Goal: Communication & Community: Answer question/provide support

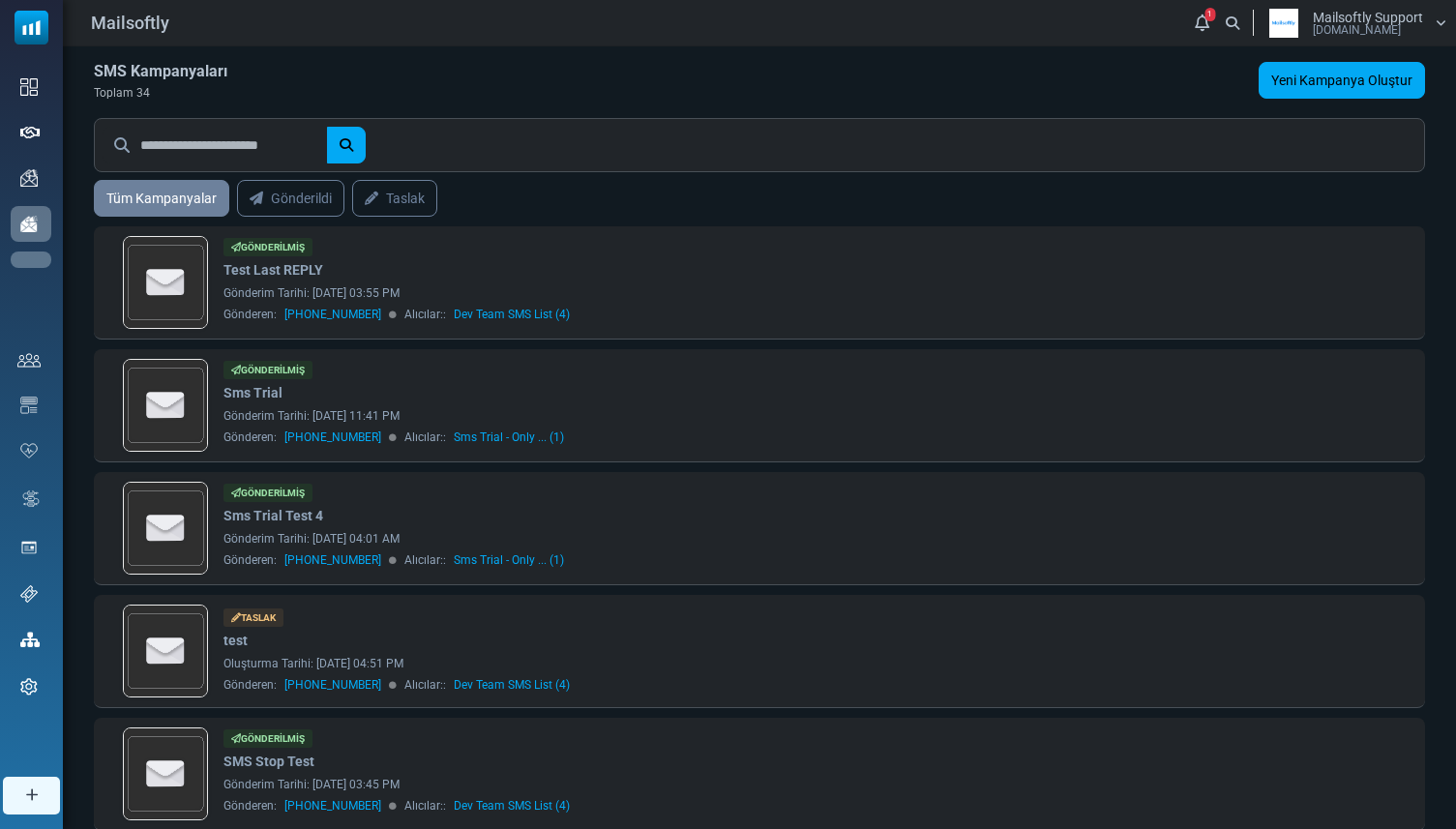
click at [0, 0] on link "Sayfalar" at bounding box center [0, 0] width 0 height 0
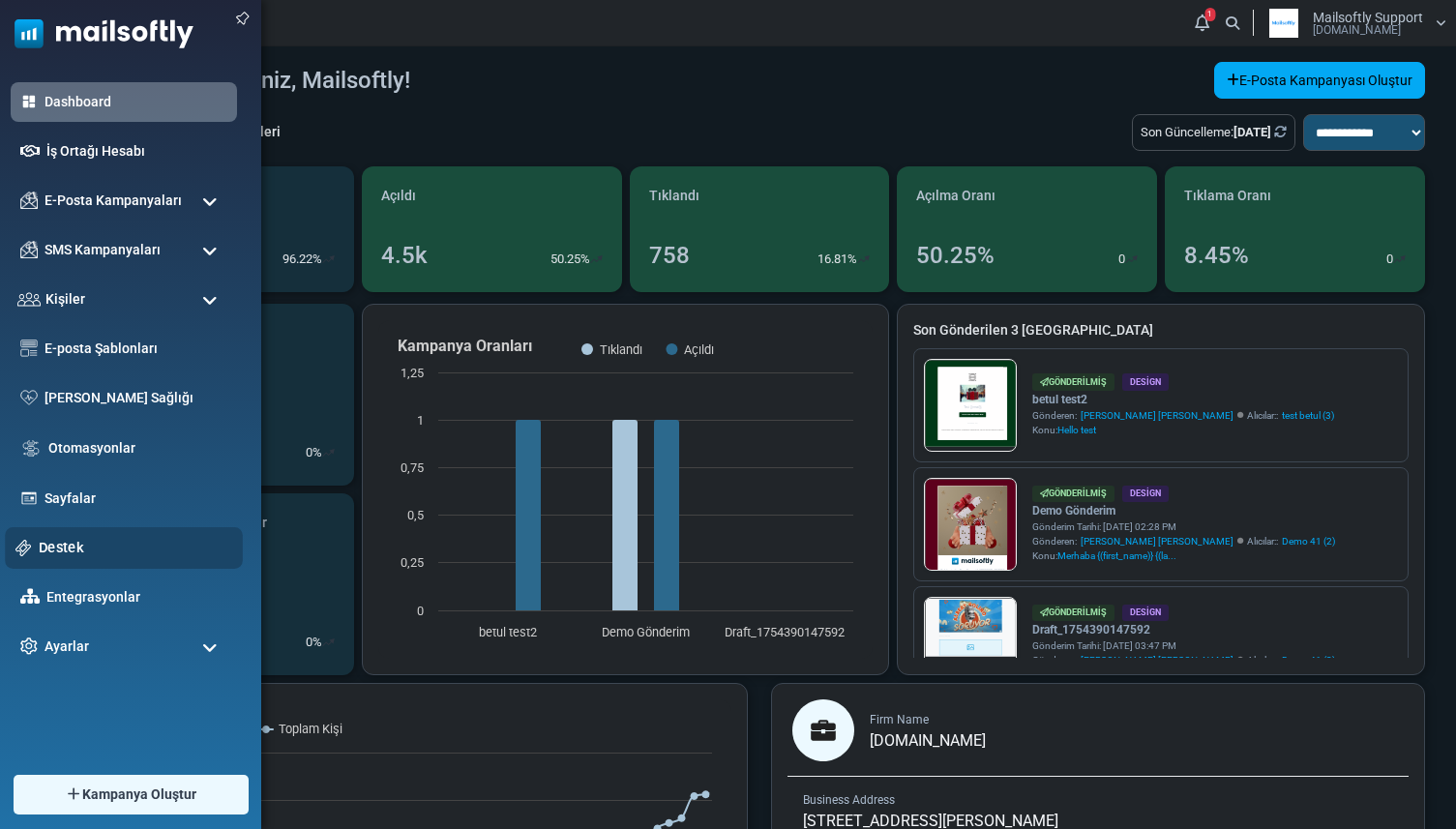
click at [61, 547] on link "Destek" at bounding box center [135, 547] width 194 height 21
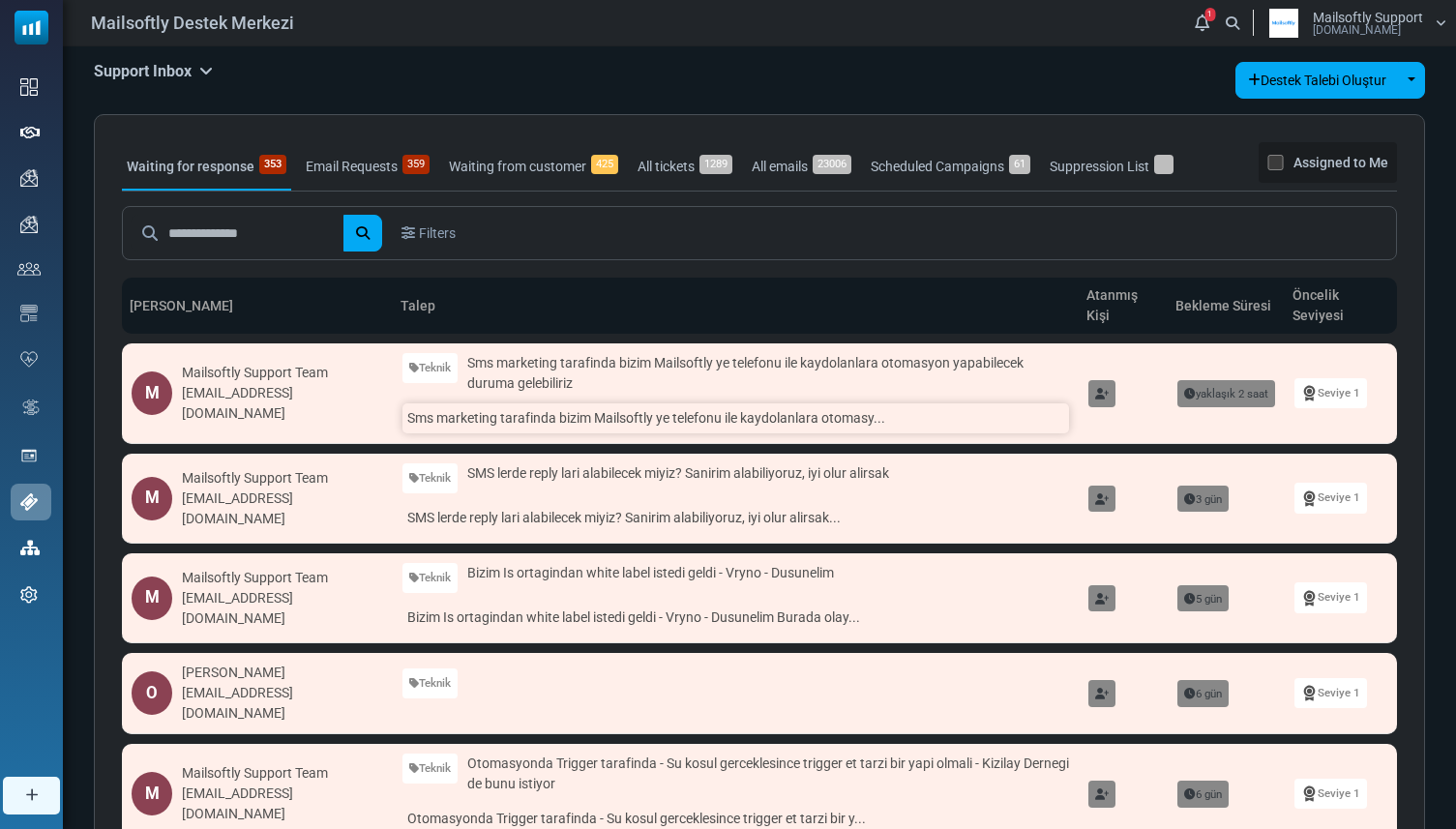
click at [430, 423] on link "Sms marketing tarafinda bizim Mailsoftly ye telefonu ile kaydolanlara otomasy..." at bounding box center [736, 418] width 667 height 30
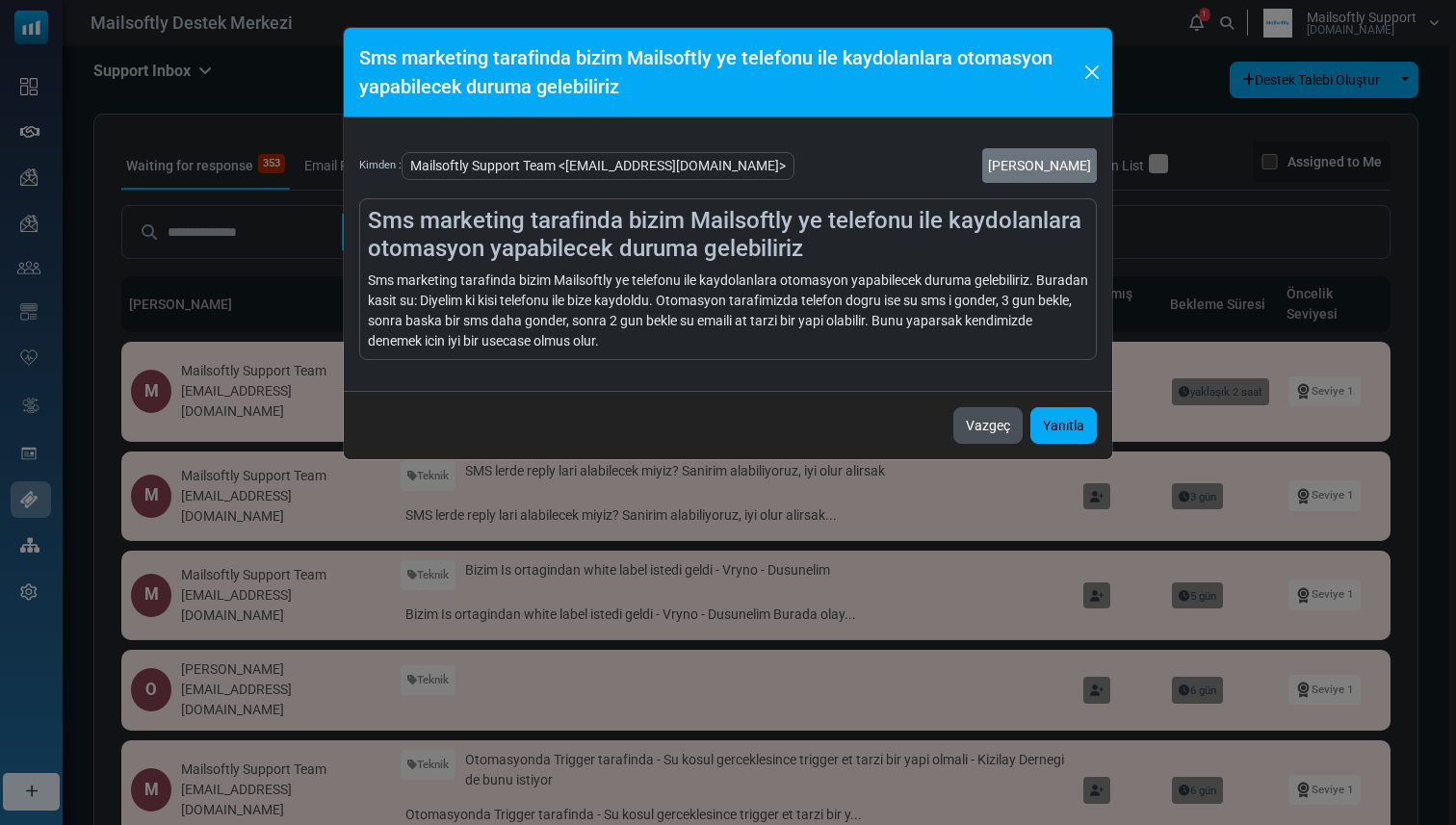
click at [977, 437] on button "Vazgeç" at bounding box center [987, 426] width 69 height 37
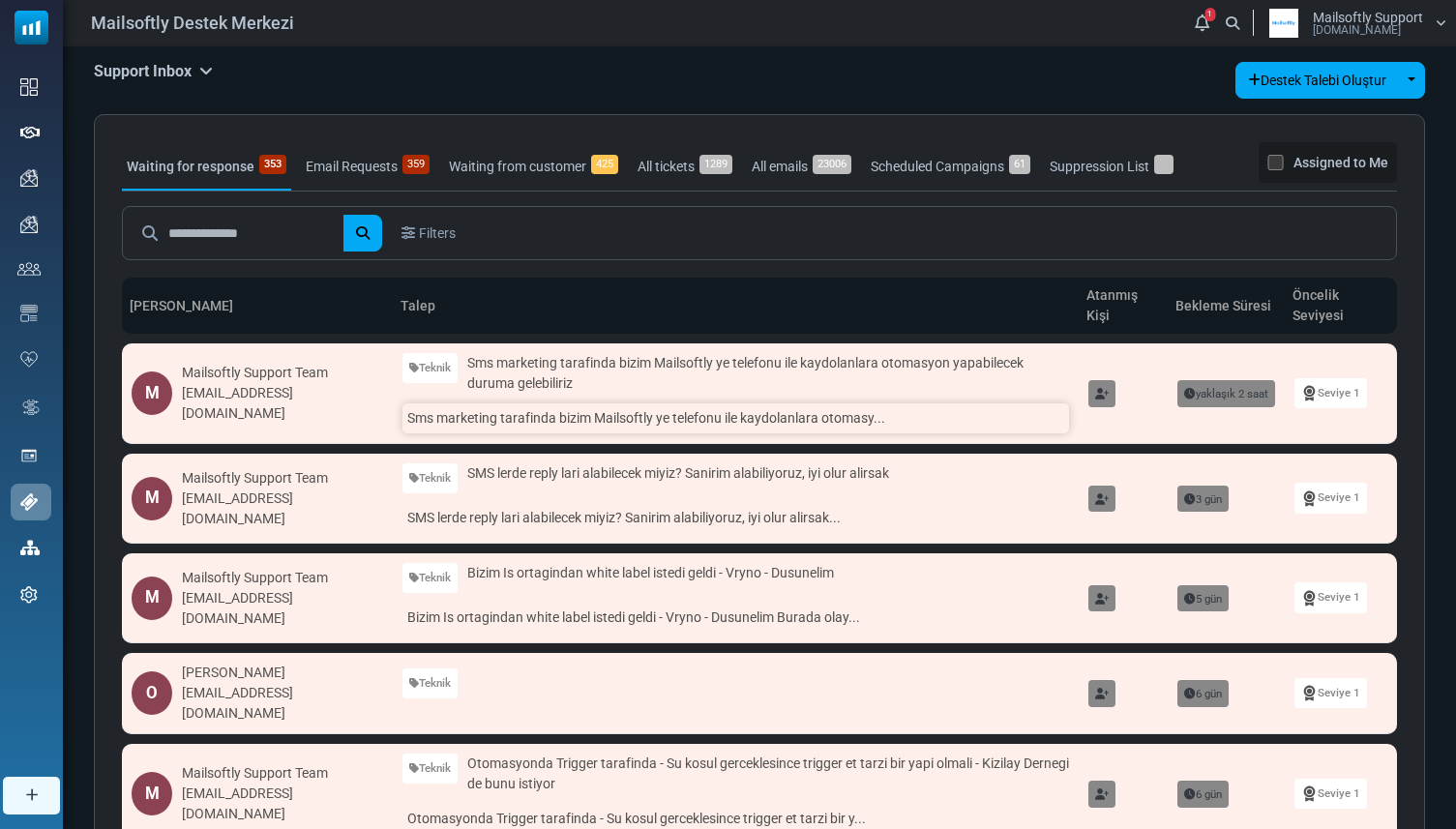
click at [746, 416] on link "Sms marketing tarafinda bizim Mailsoftly ye telefonu ile kaydolanlara otomasy..." at bounding box center [736, 418] width 667 height 30
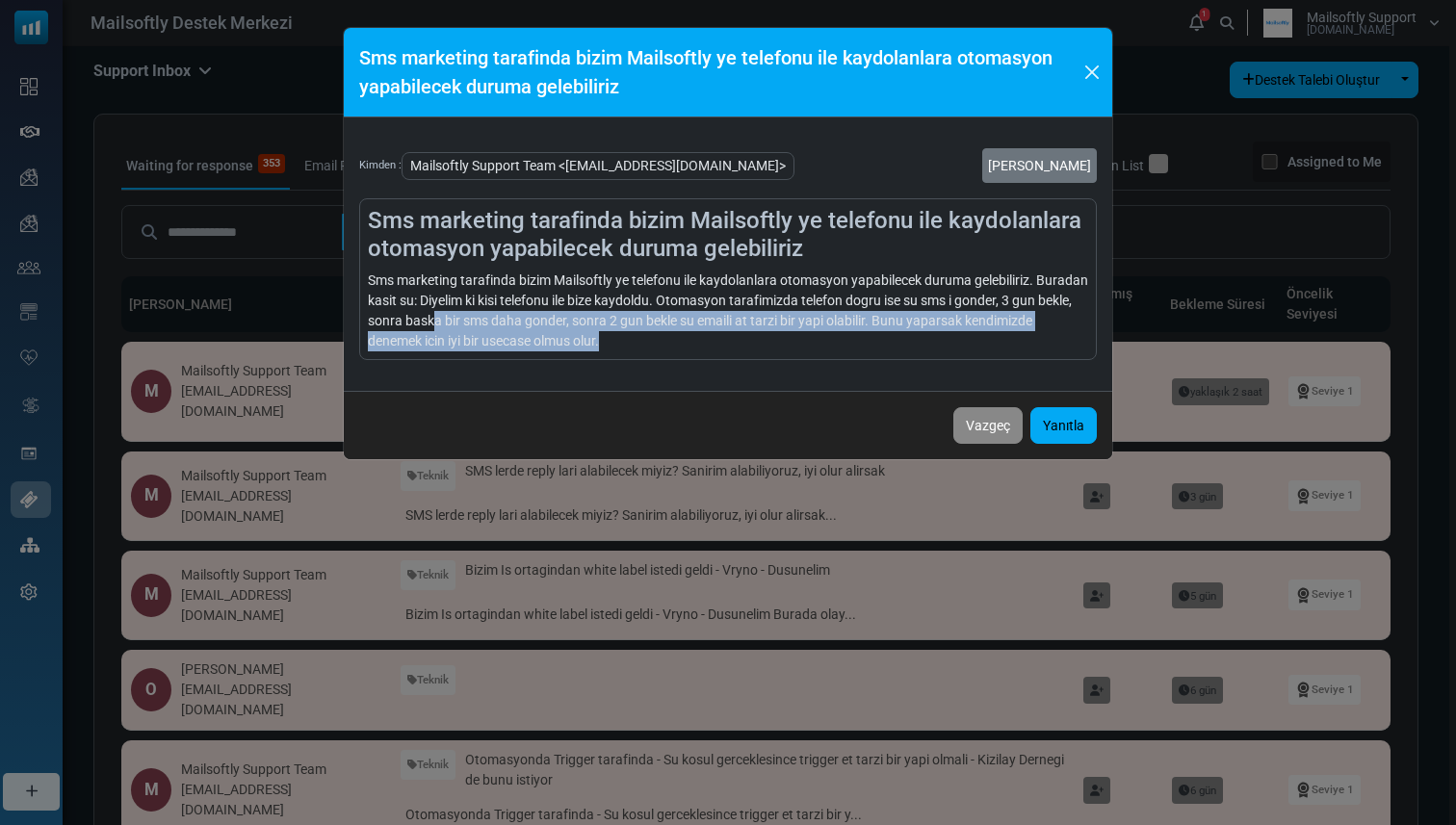
drag, startPoint x: 501, startPoint y: 322, endPoint x: 689, endPoint y: 333, distance: 188.3
click at [690, 333] on div "Sms marketing tarafinda bizim Mailsoftly ye telefonu ile kaydolanlara otomasyon…" at bounding box center [728, 310] width 721 height 80
click at [689, 333] on div "Sms marketing tarafinda bizim Mailsoftly ye telefonu ile kaydolanlara otomasyon…" at bounding box center [728, 310] width 721 height 80
drag, startPoint x: 701, startPoint y: 325, endPoint x: 728, endPoint y: 340, distance: 30.9
click at [728, 340] on div "Sms marketing tarafinda bizim Mailsoftly ye telefonu ile kaydolanlara otomasyon…" at bounding box center [728, 310] width 721 height 80
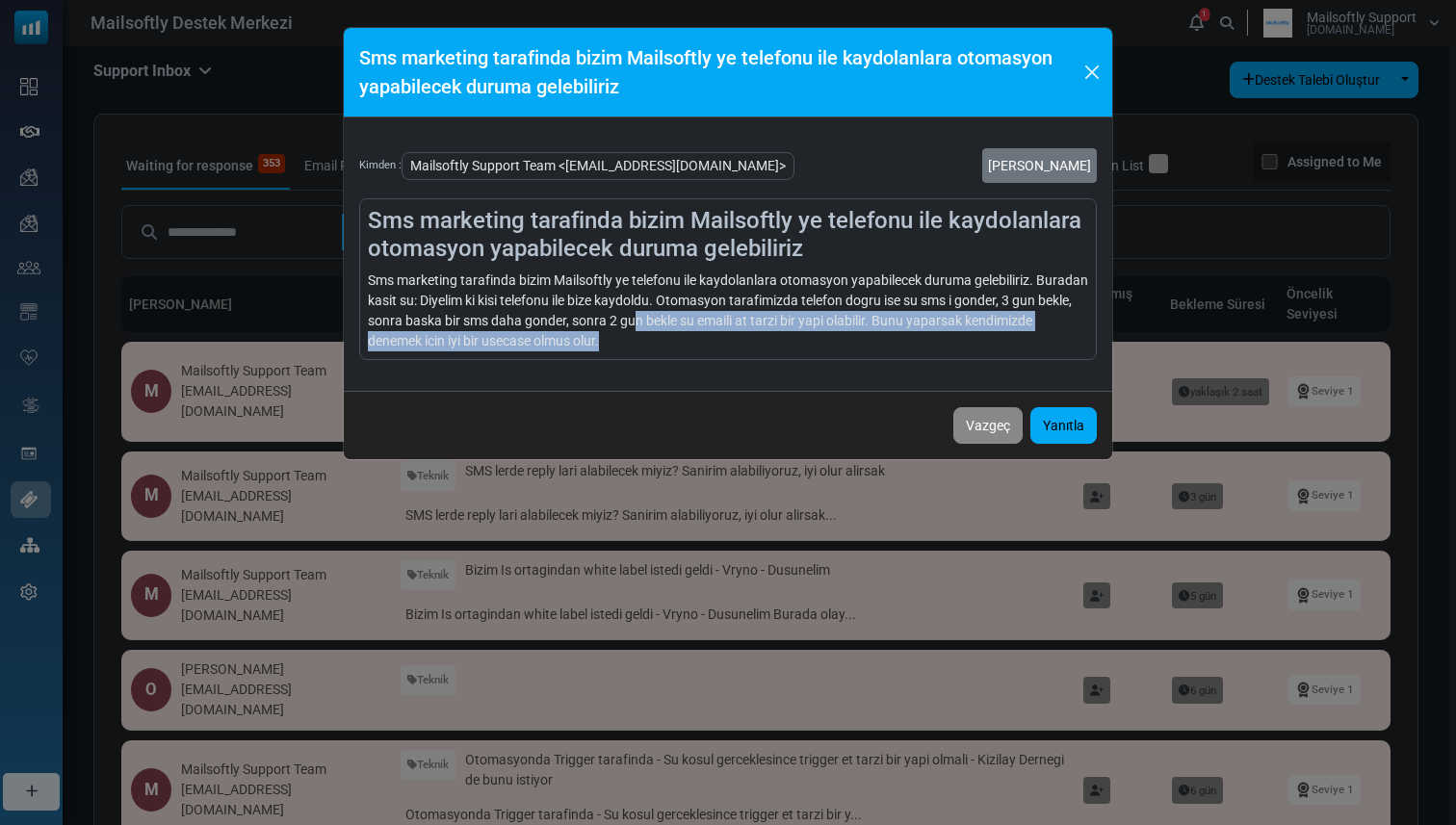
click at [728, 340] on div "Sms marketing tarafinda bizim Mailsoftly ye telefonu ile kaydolanlara otomasyon…" at bounding box center [728, 310] width 721 height 80
drag, startPoint x: 739, startPoint y: 321, endPoint x: 748, endPoint y: 338, distance: 19.2
click at [748, 338] on div "Sms marketing tarafinda bizim Mailsoftly ye telefonu ile kaydolanlara otomasyon…" at bounding box center [728, 310] width 721 height 80
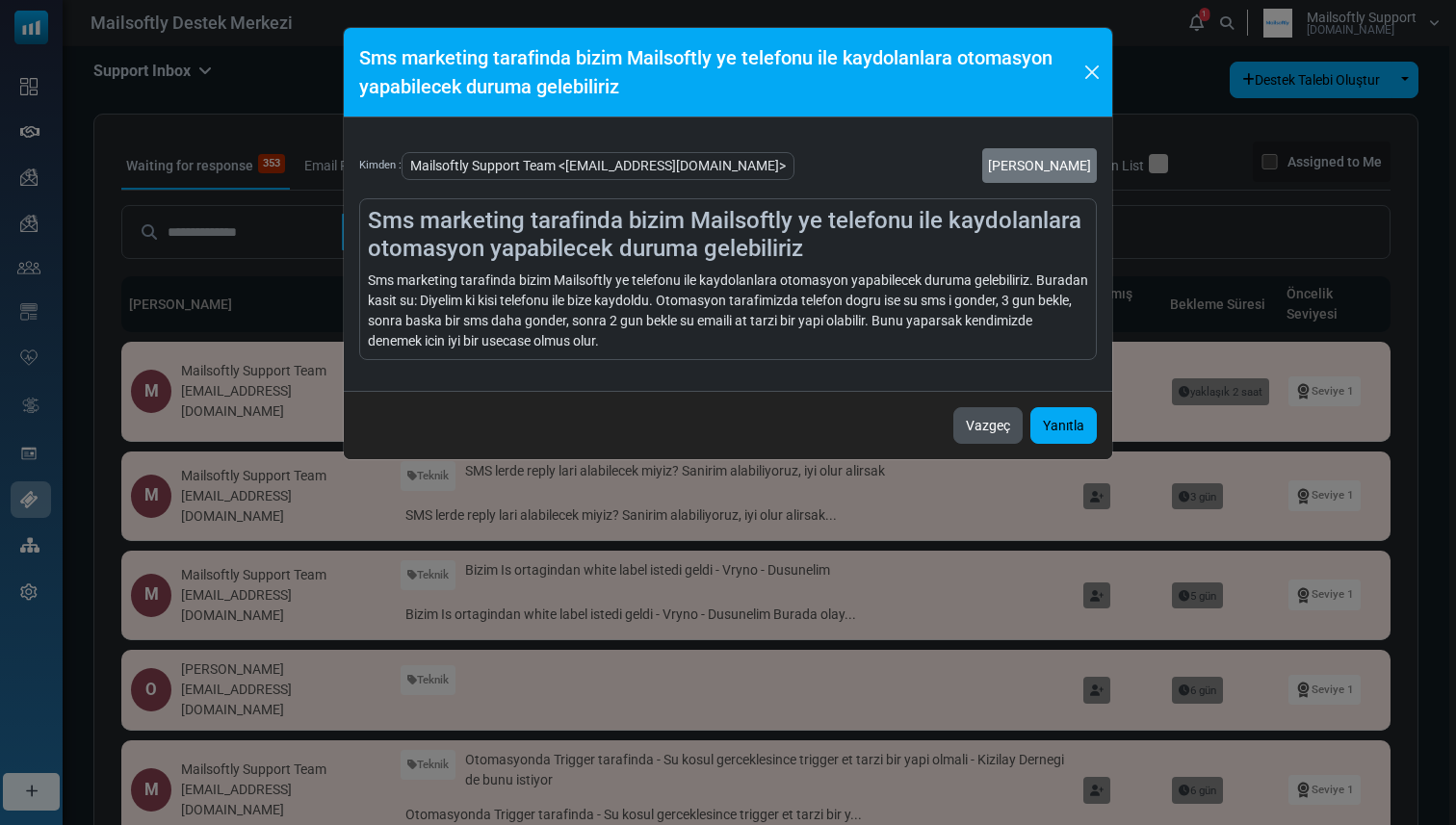
click at [979, 421] on button "Vazgeç" at bounding box center [987, 426] width 69 height 37
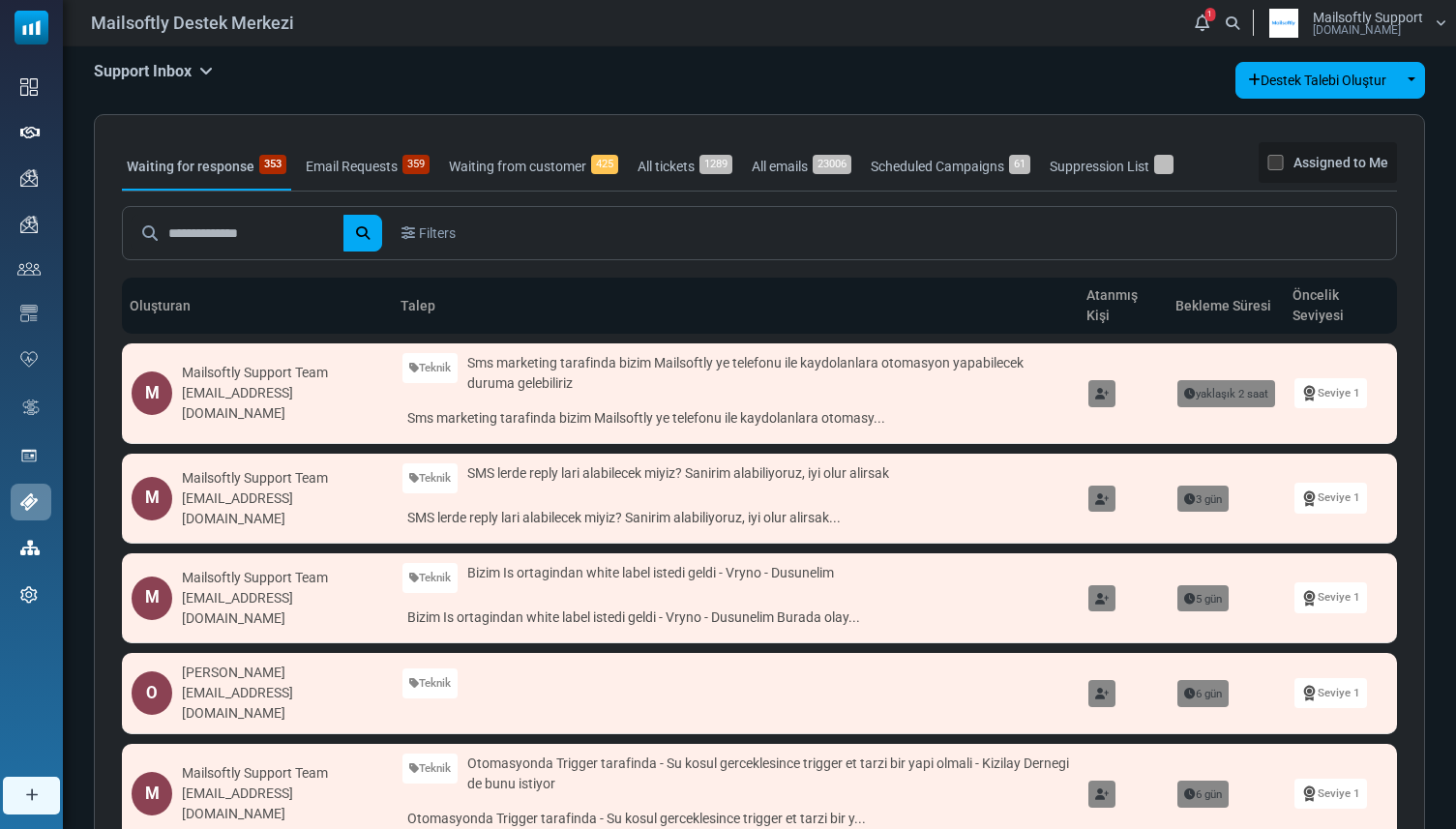
click at [402, 21] on div "Mailsoftly Destek Merkezi 1 Bildirimler Mailsoftly Support [DOMAIN_NAME] Profil…" at bounding box center [759, 22] width 1374 height 26
click at [667, 411] on link "Sms marketing tarafinda bizim Mailsoftly ye telefonu ile kaydolanlara otomasy..." at bounding box center [736, 418] width 667 height 30
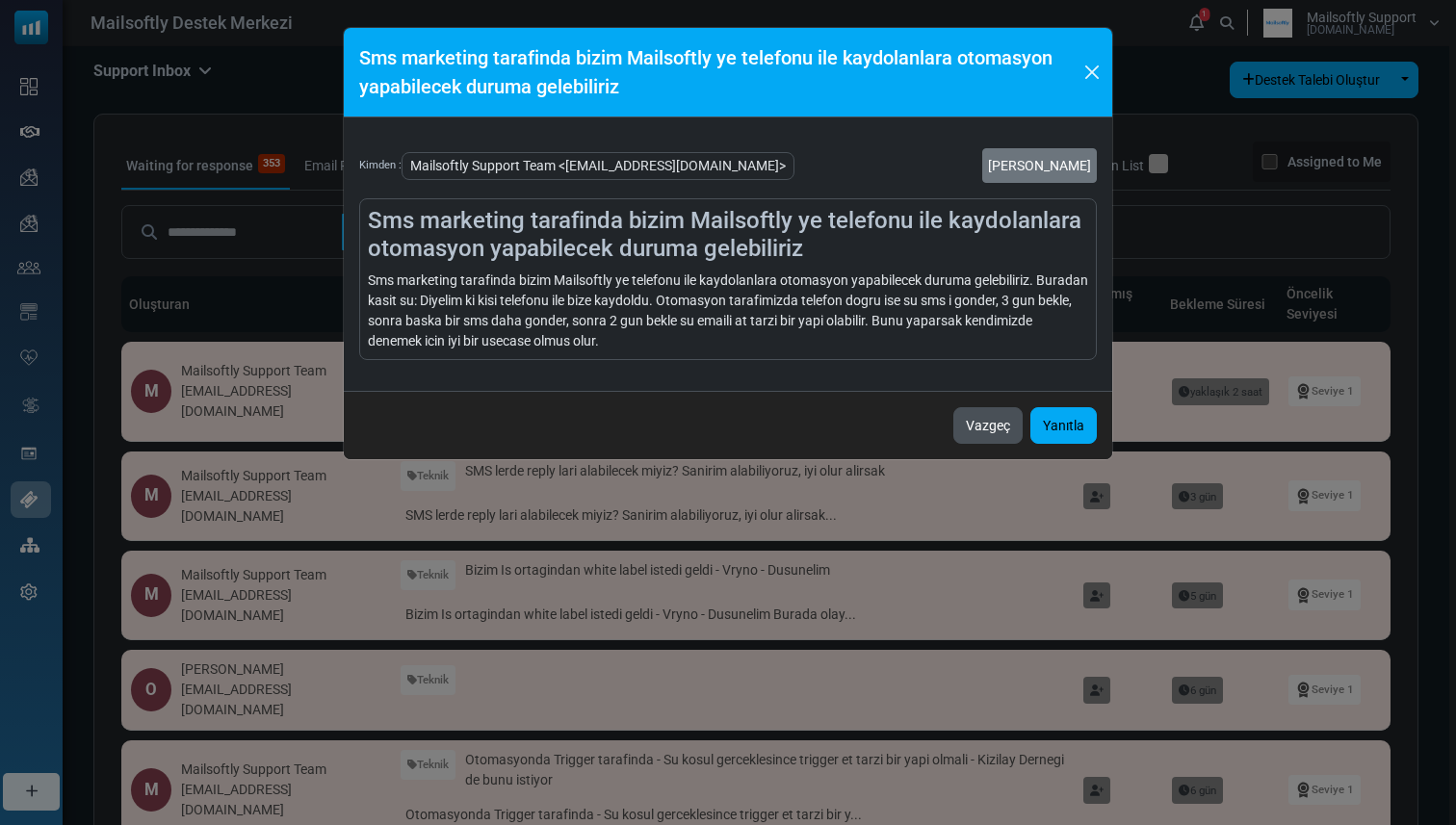
click at [974, 416] on button "Vazgeç" at bounding box center [987, 426] width 69 height 37
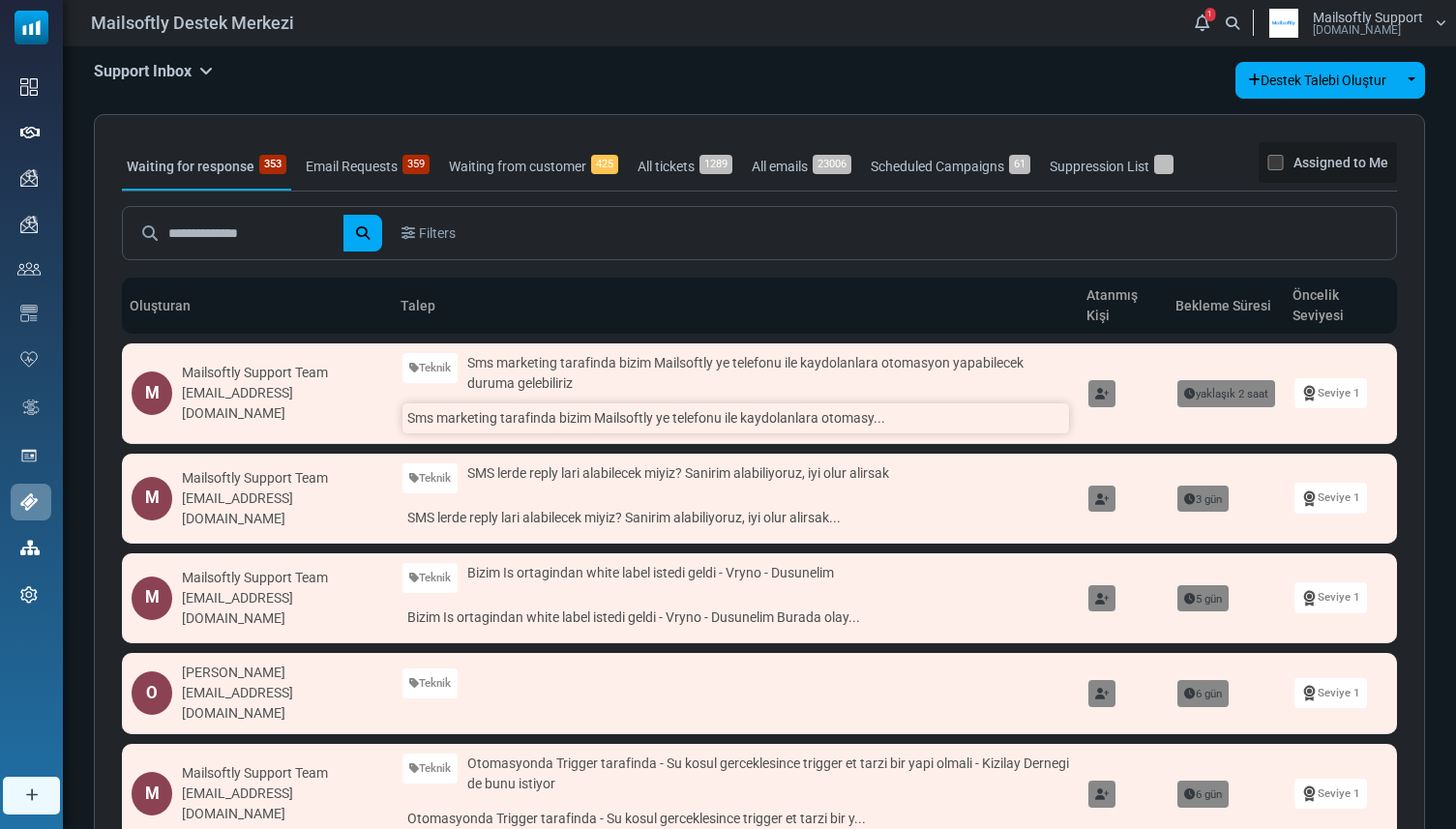
click at [934, 419] on link "Sms marketing tarafinda bizim Mailsoftly ye telefonu ile kaydolanlara otomasy..." at bounding box center [736, 418] width 667 height 30
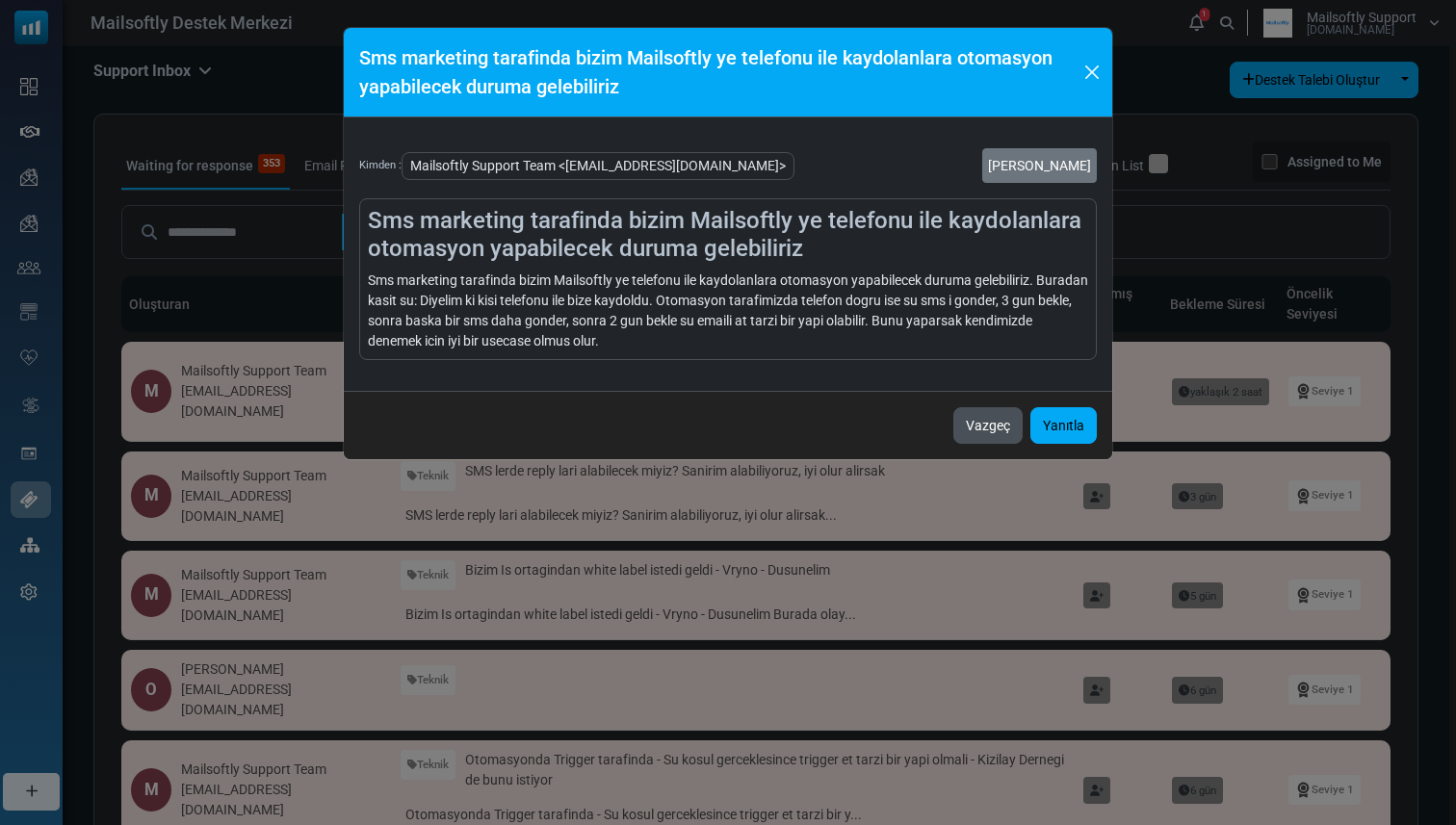
click at [962, 416] on button "Vazgeç" at bounding box center [987, 426] width 69 height 37
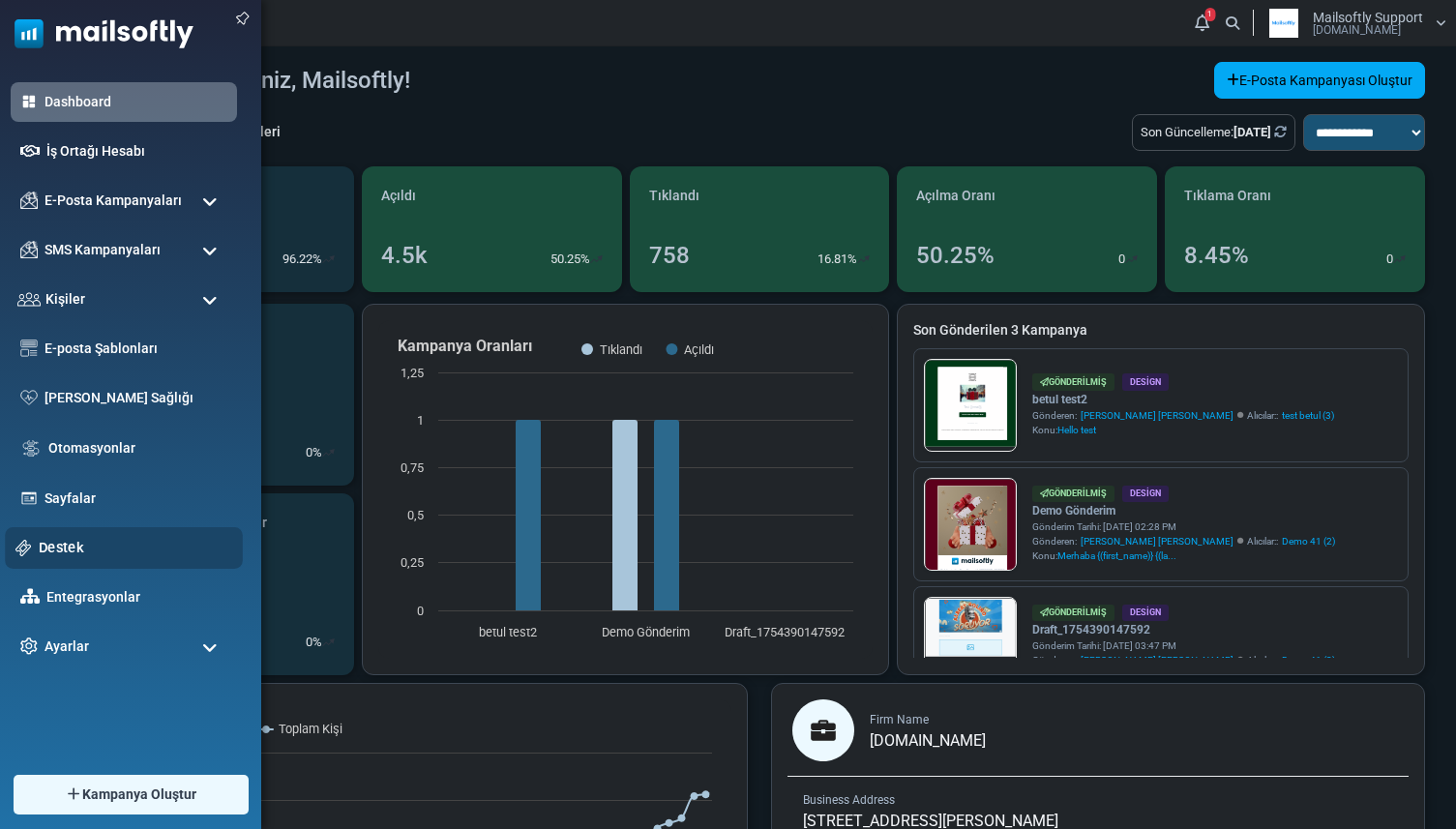
click at [55, 543] on link "Destek" at bounding box center [135, 547] width 194 height 21
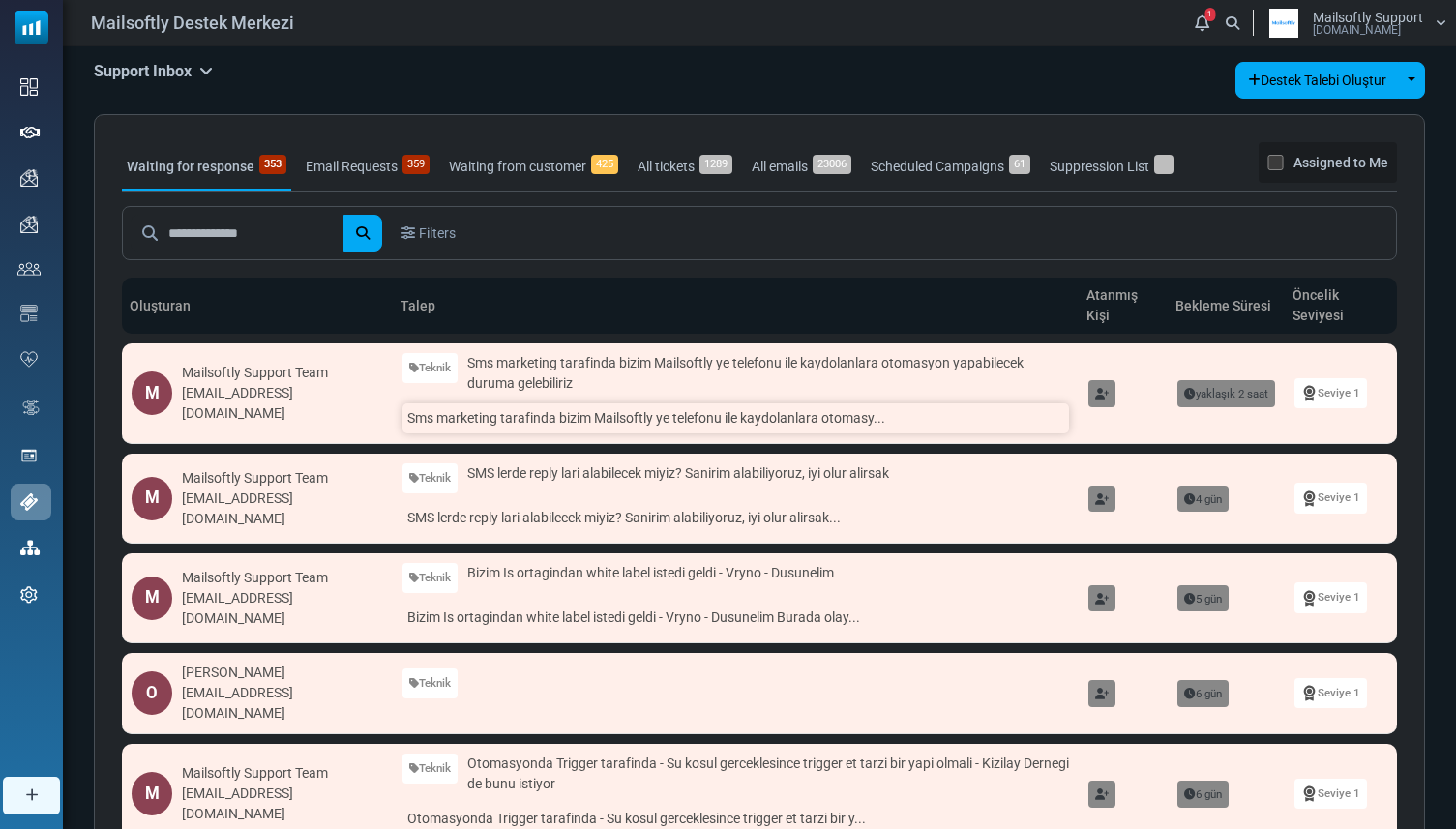
click at [460, 414] on link "Sms marketing tarafinda bizim Mailsoftly ye telefonu ile kaydolanlara otomasy..." at bounding box center [736, 418] width 667 height 30
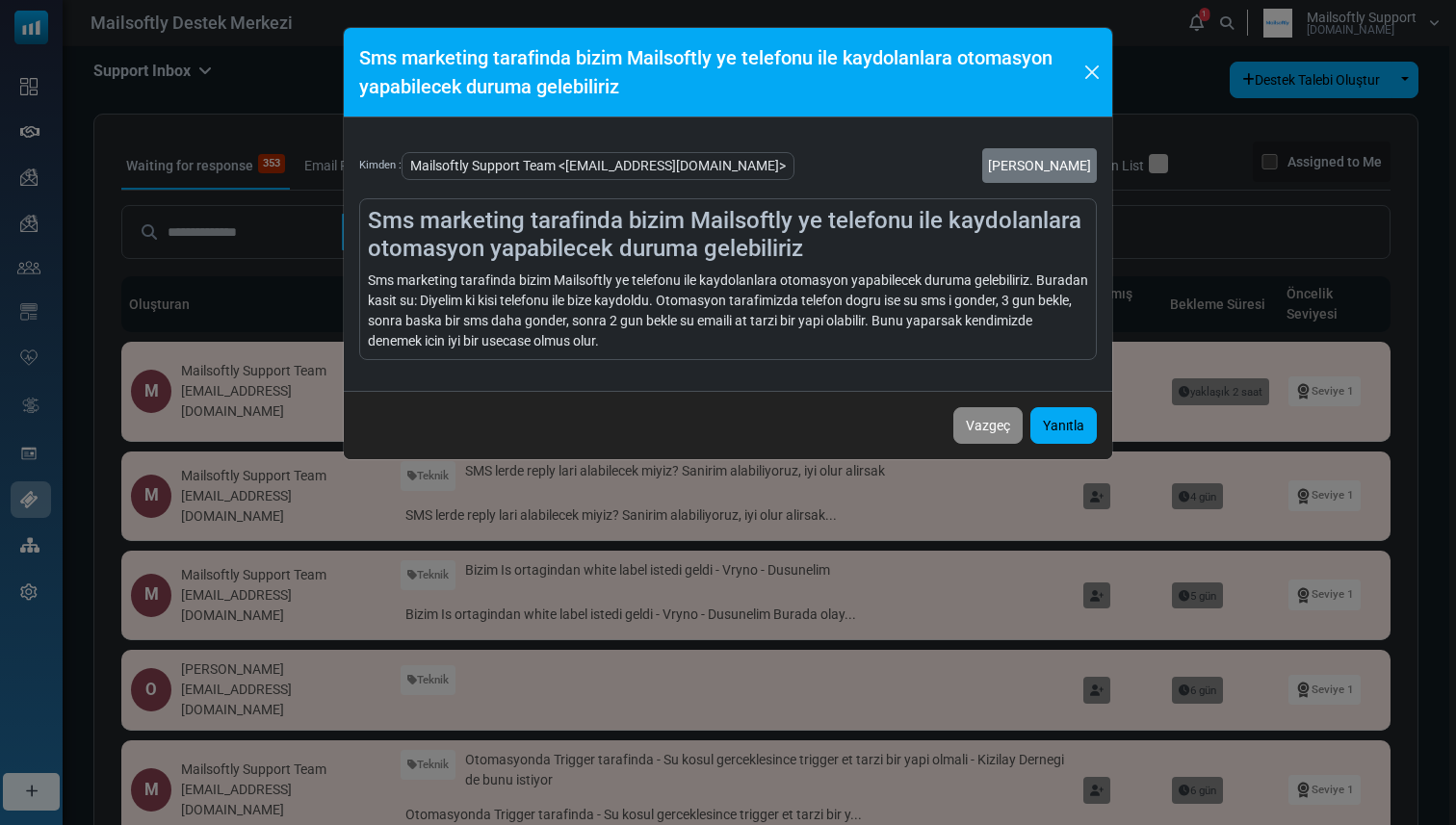
click at [1078, 64] on h5 "Sms marketing tarafinda bizim Mailsoftly ye telefonu ile kaydolanlara otomasyon…" at bounding box center [719, 73] width 720 height 58
click at [1084, 64] on button "Close" at bounding box center [1091, 73] width 26 height 29
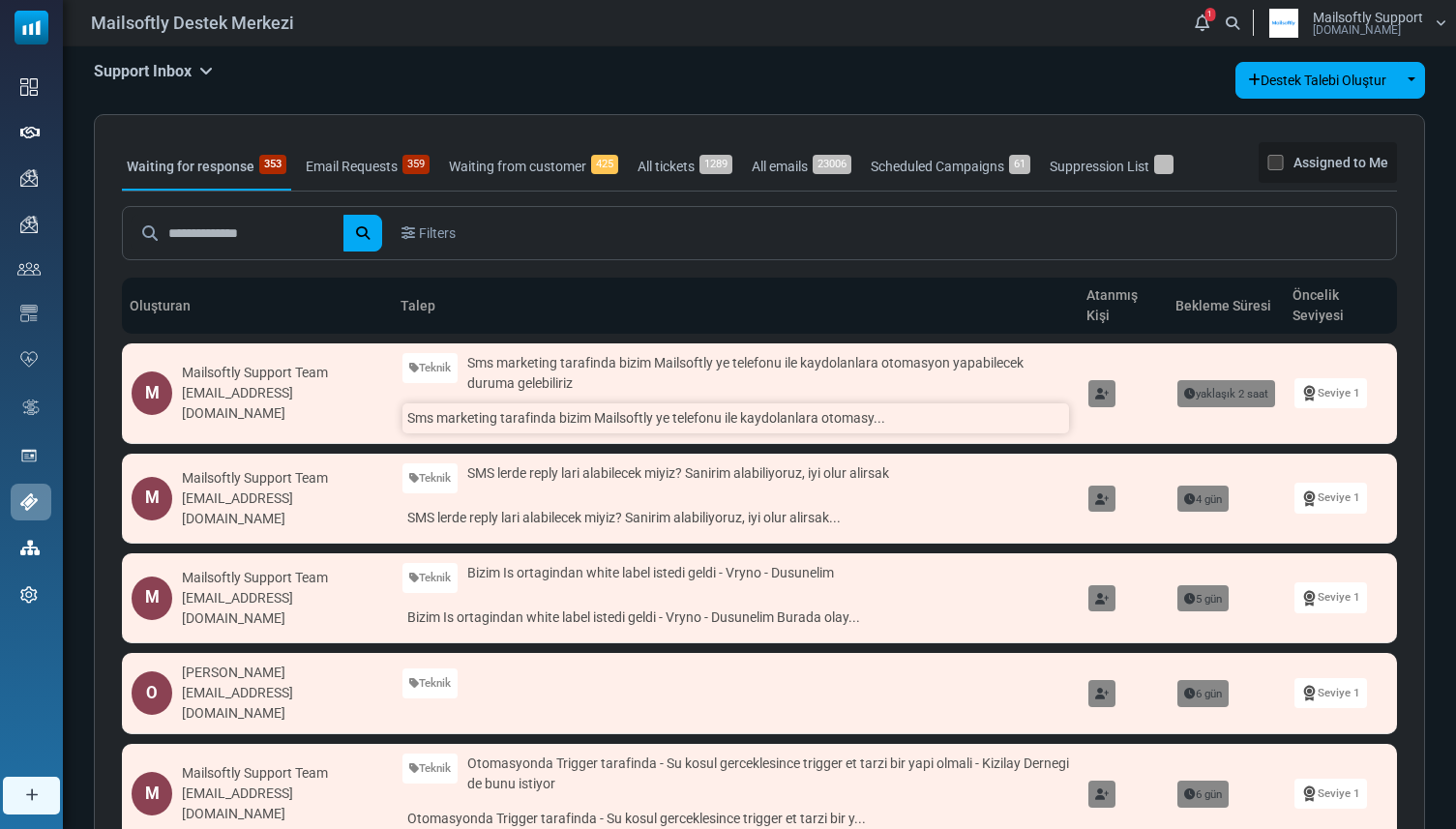
click at [681, 415] on link "Sms marketing tarafinda bizim Mailsoftly ye telefonu ile kaydolanlara otomasy..." at bounding box center [736, 418] width 667 height 30
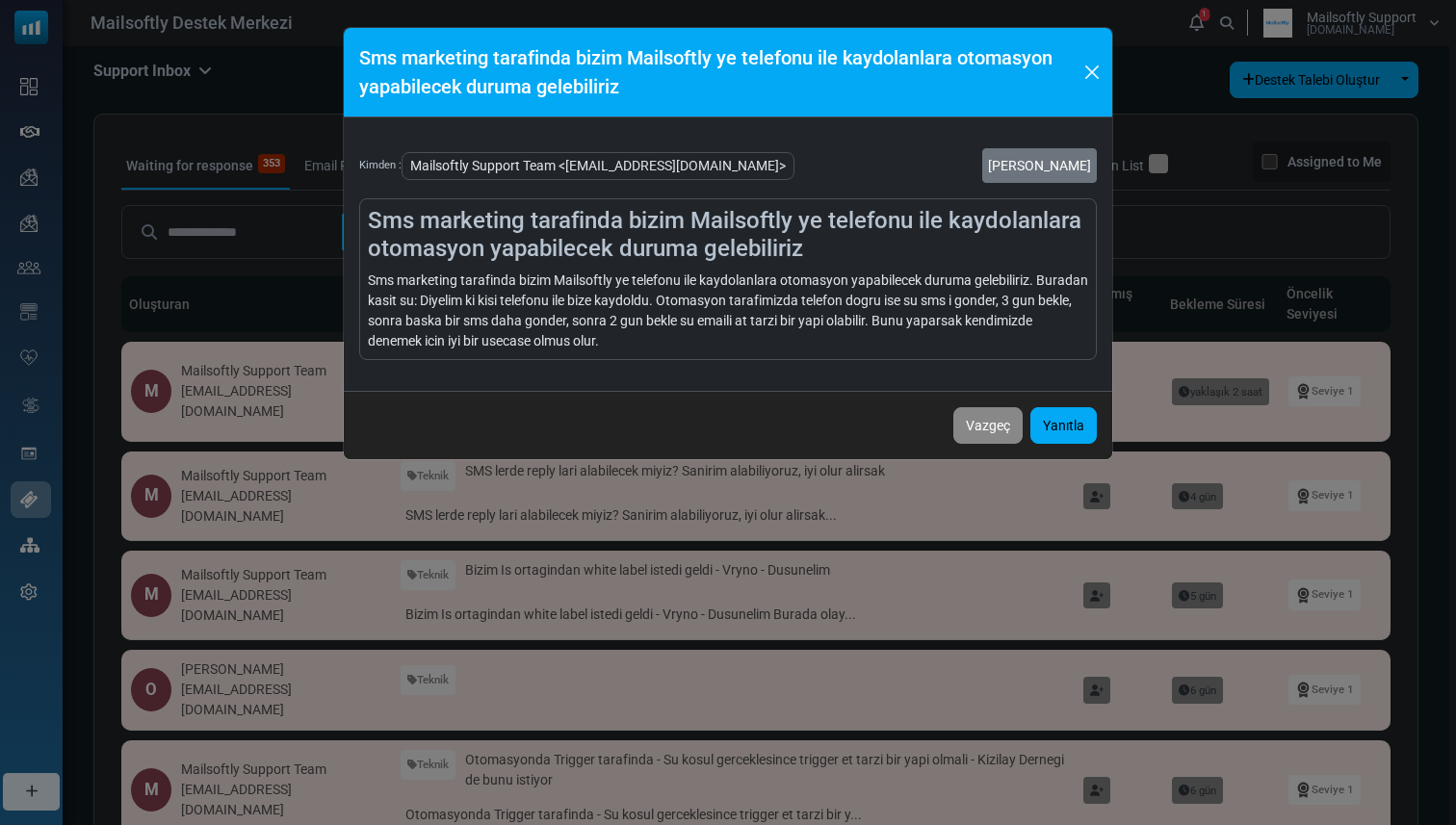
click at [796, 235] on h4 "Sms marketing tarafinda bizim Mailsoftly ye telefonu ile kaydolanlara otomasyon…" at bounding box center [728, 235] width 721 height 56
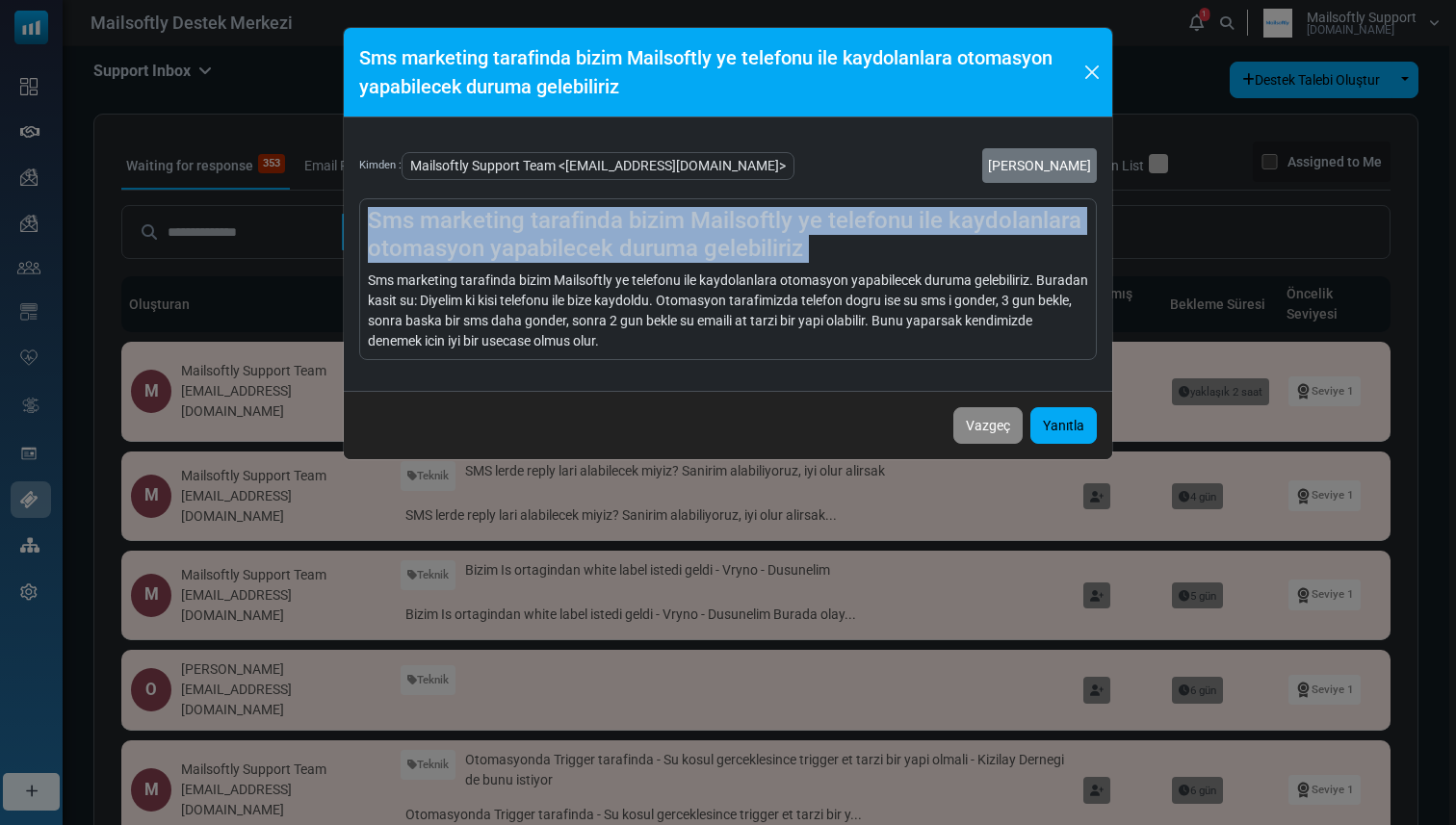
click at [796, 235] on h4 "Sms marketing tarafinda bizim Mailsoftly ye telefonu ile kaydolanlara otomasyon…" at bounding box center [728, 235] width 721 height 56
click at [1086, 66] on button "Close" at bounding box center [1091, 73] width 26 height 29
